Goal: Find specific page/section: Find specific page/section

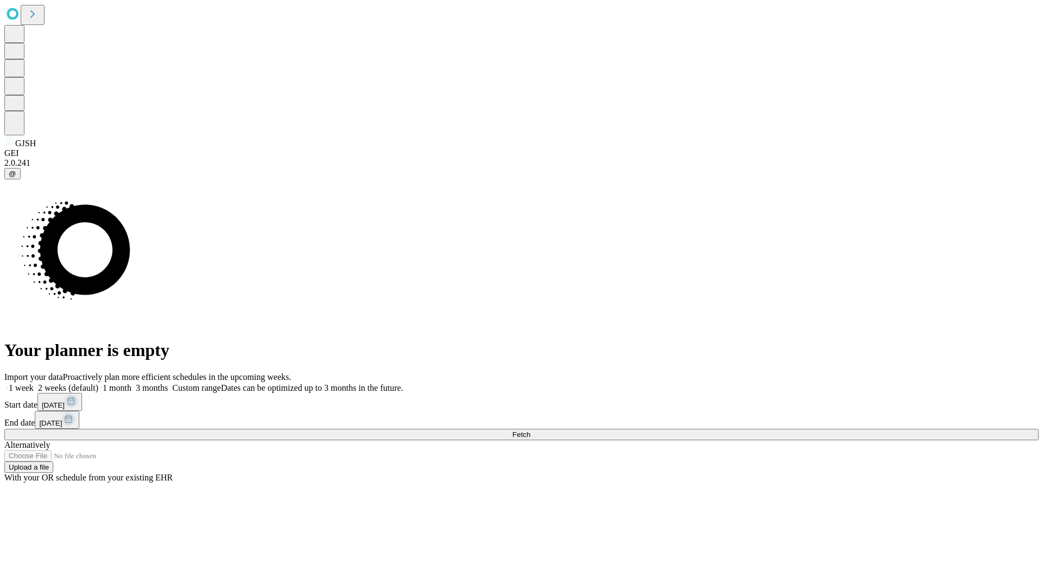
click at [530, 430] on span "Fetch" at bounding box center [521, 434] width 18 height 8
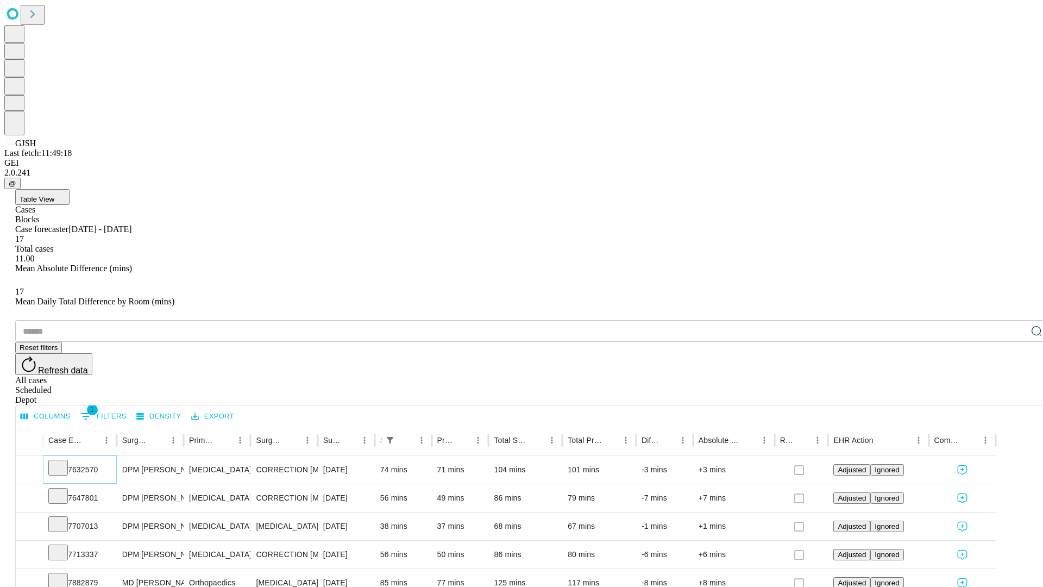
click at [64, 461] on icon at bounding box center [58, 466] width 11 height 11
